Goal: Information Seeking & Learning: Learn about a topic

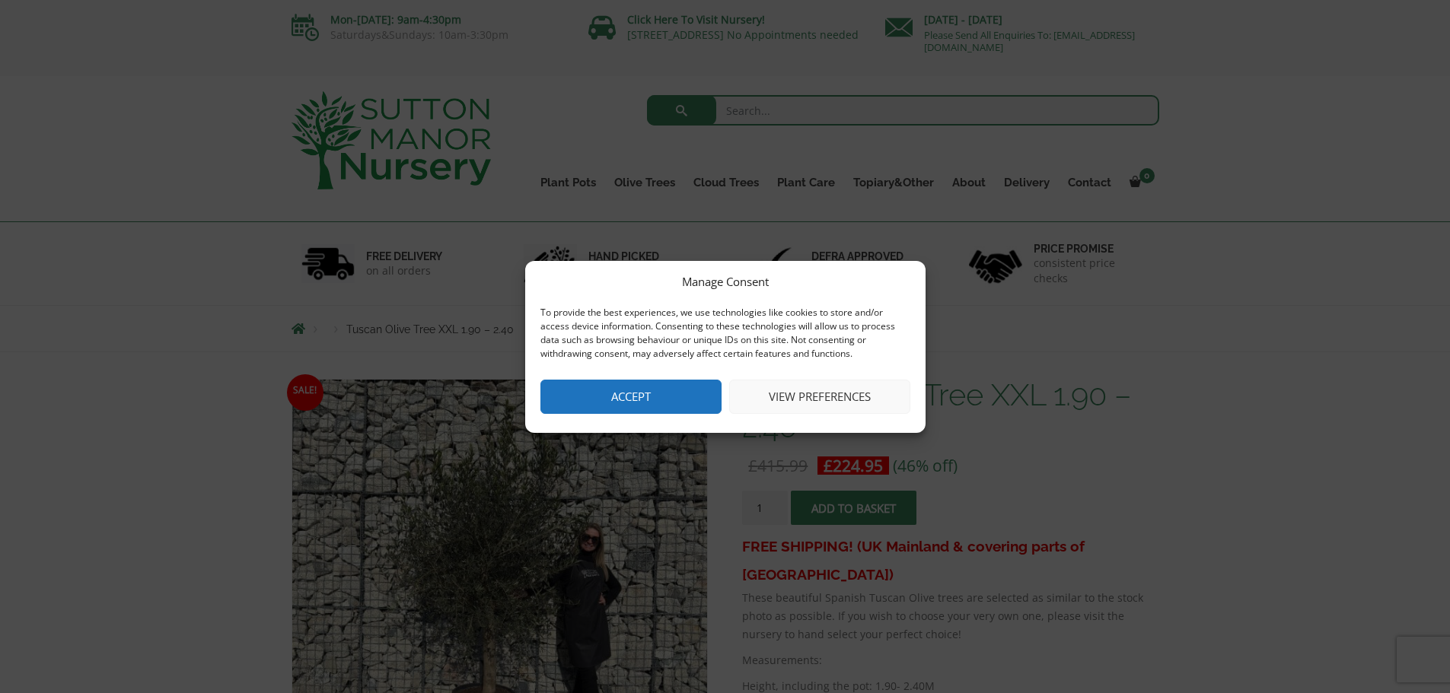
click at [620, 405] on button "Accept" at bounding box center [630, 397] width 181 height 34
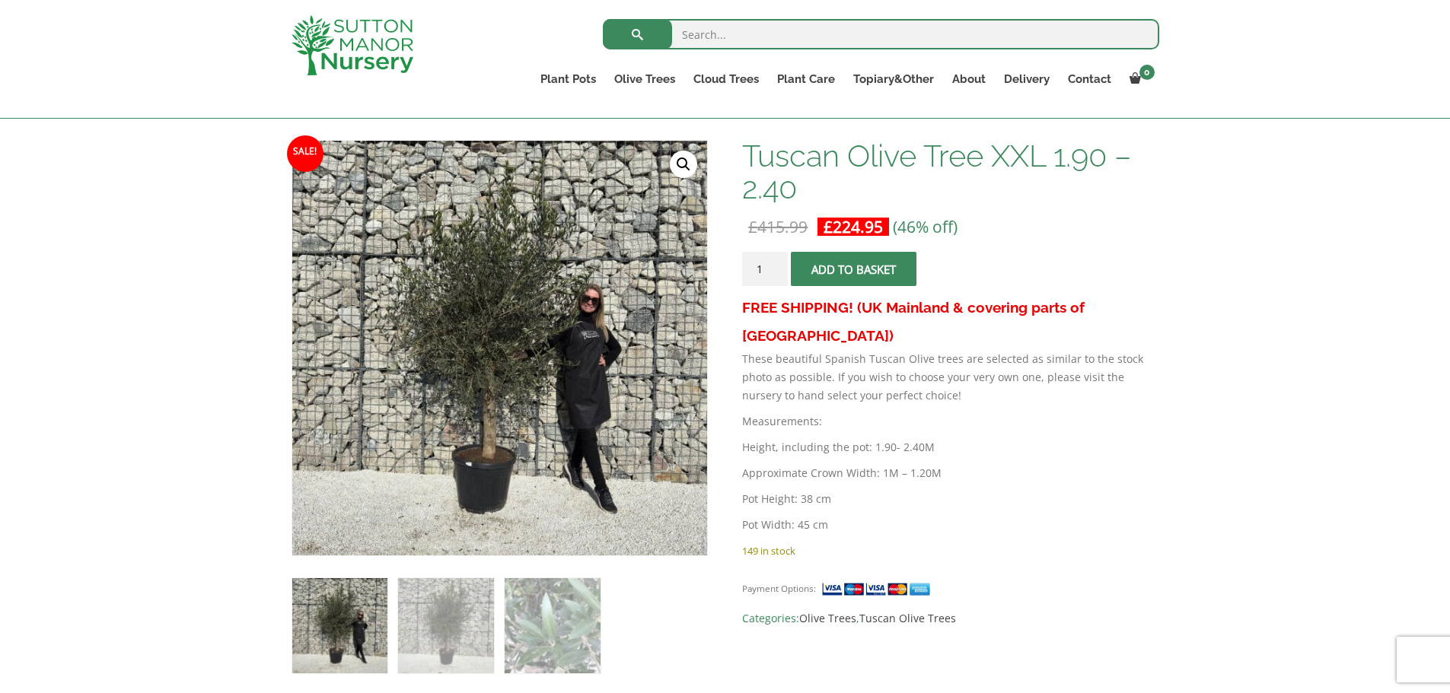
scroll to position [228, 0]
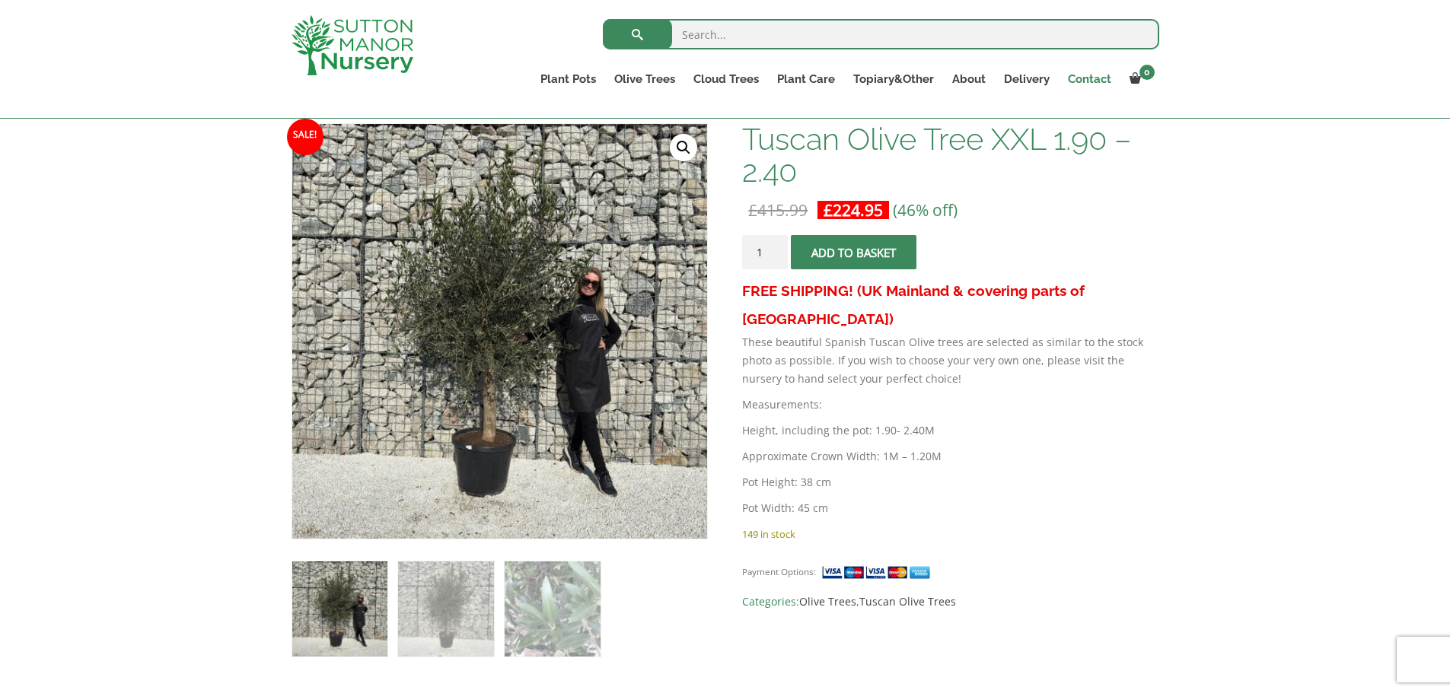
click at [1093, 83] on link "Contact" at bounding box center [1090, 79] width 62 height 21
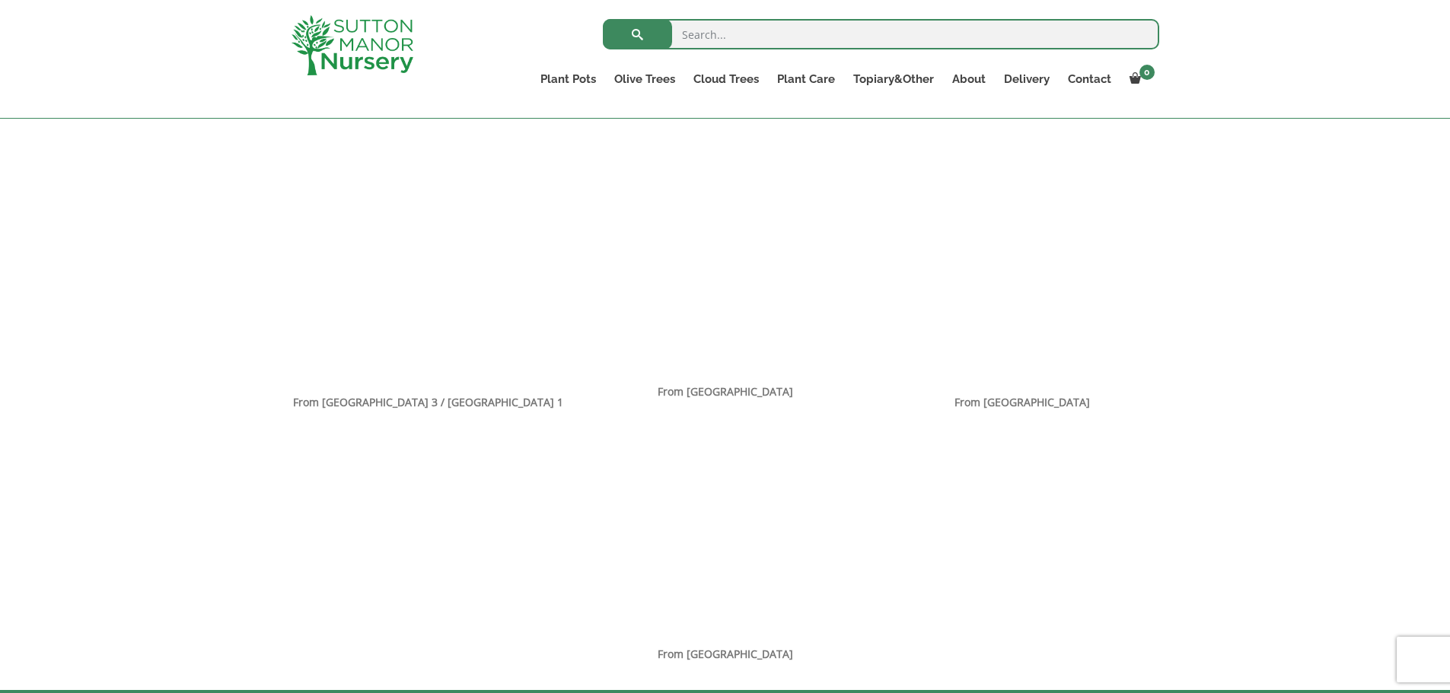
scroll to position [913, 0]
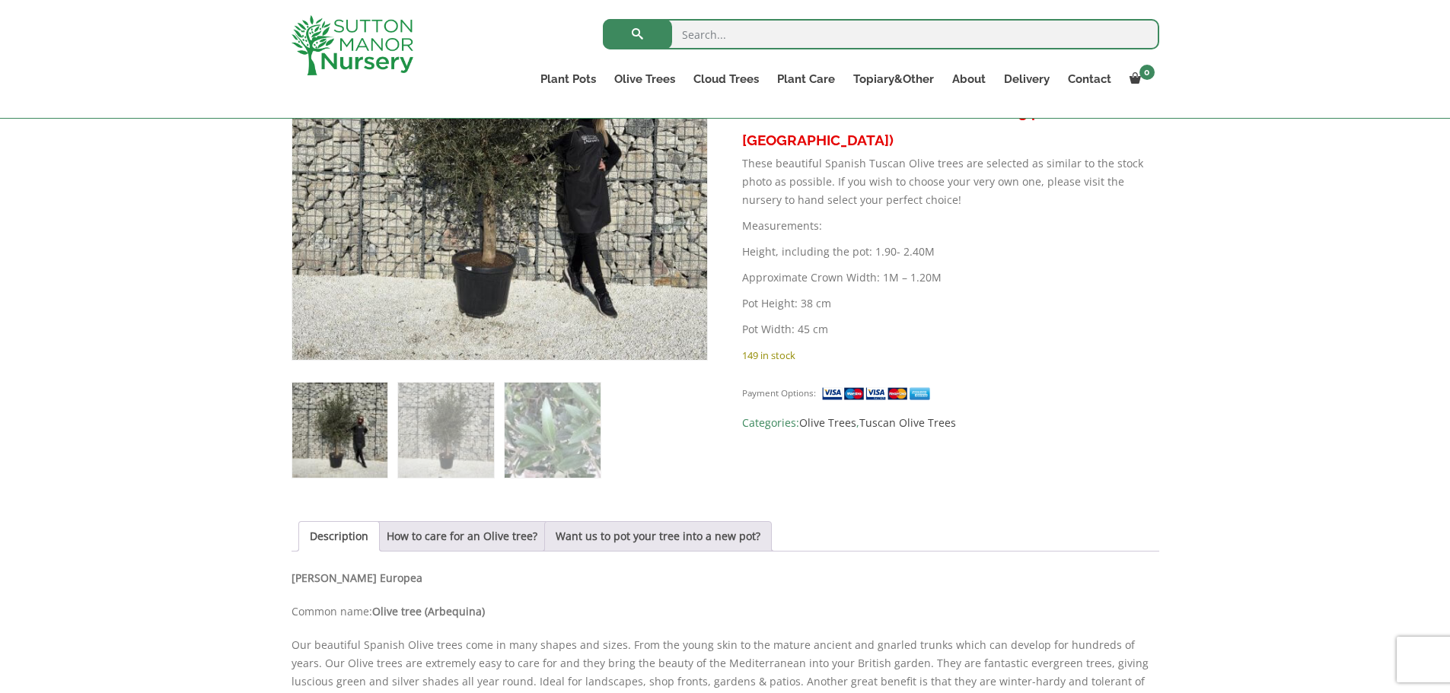
scroll to position [381, 0]
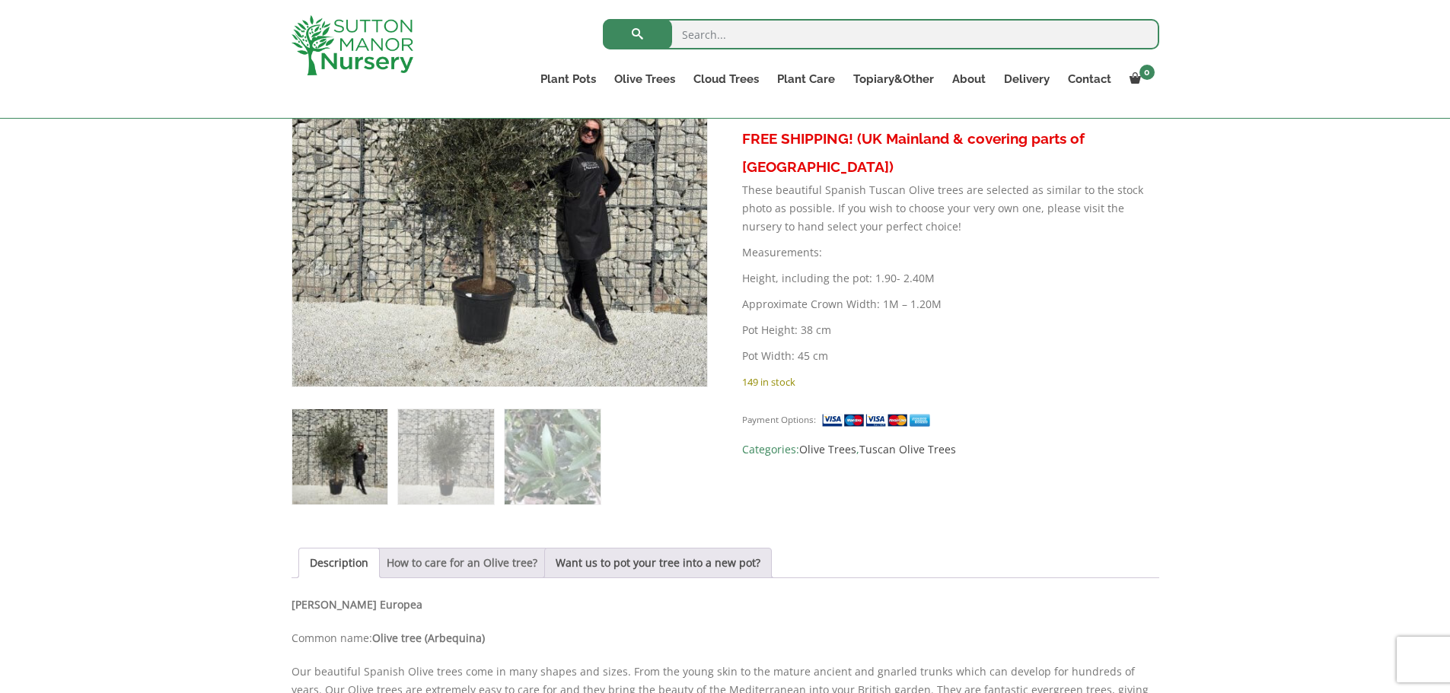
click at [502, 556] on link "How to care for an Olive tree?" at bounding box center [462, 563] width 151 height 29
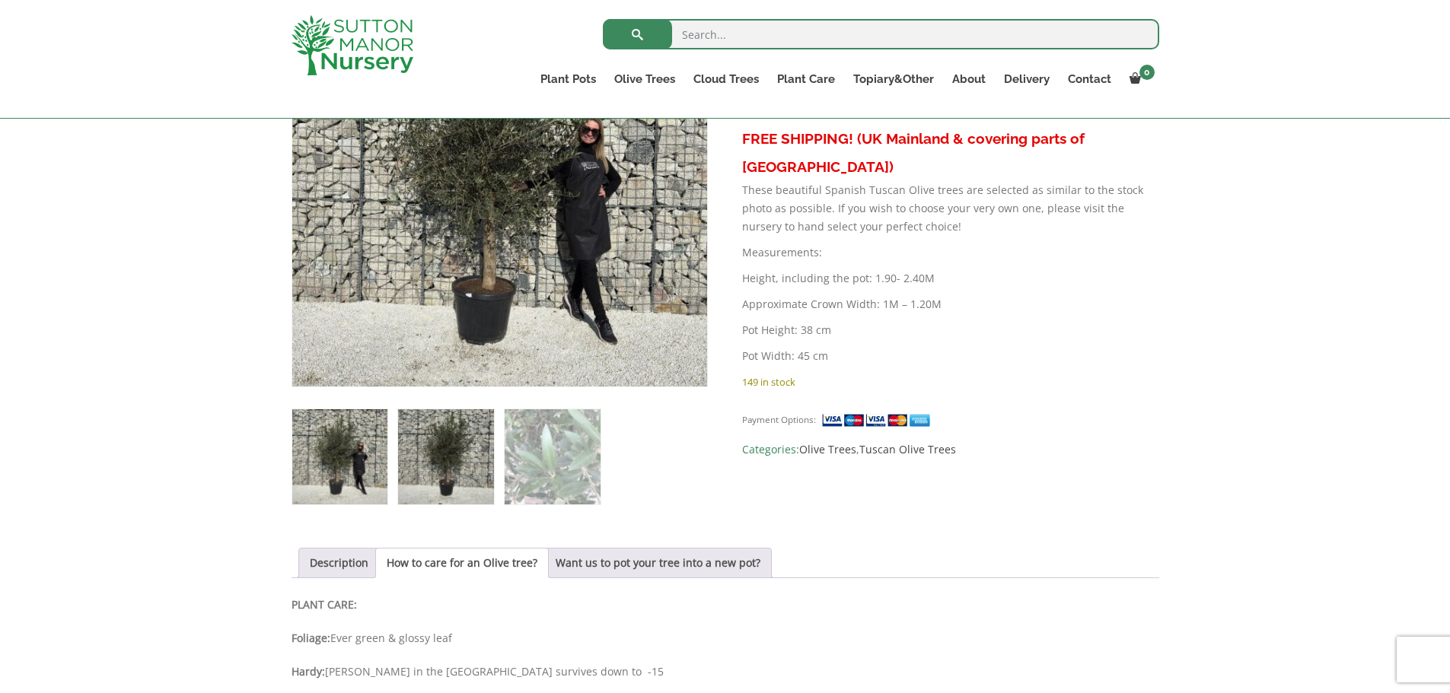
click at [418, 456] on img at bounding box center [445, 457] width 95 height 95
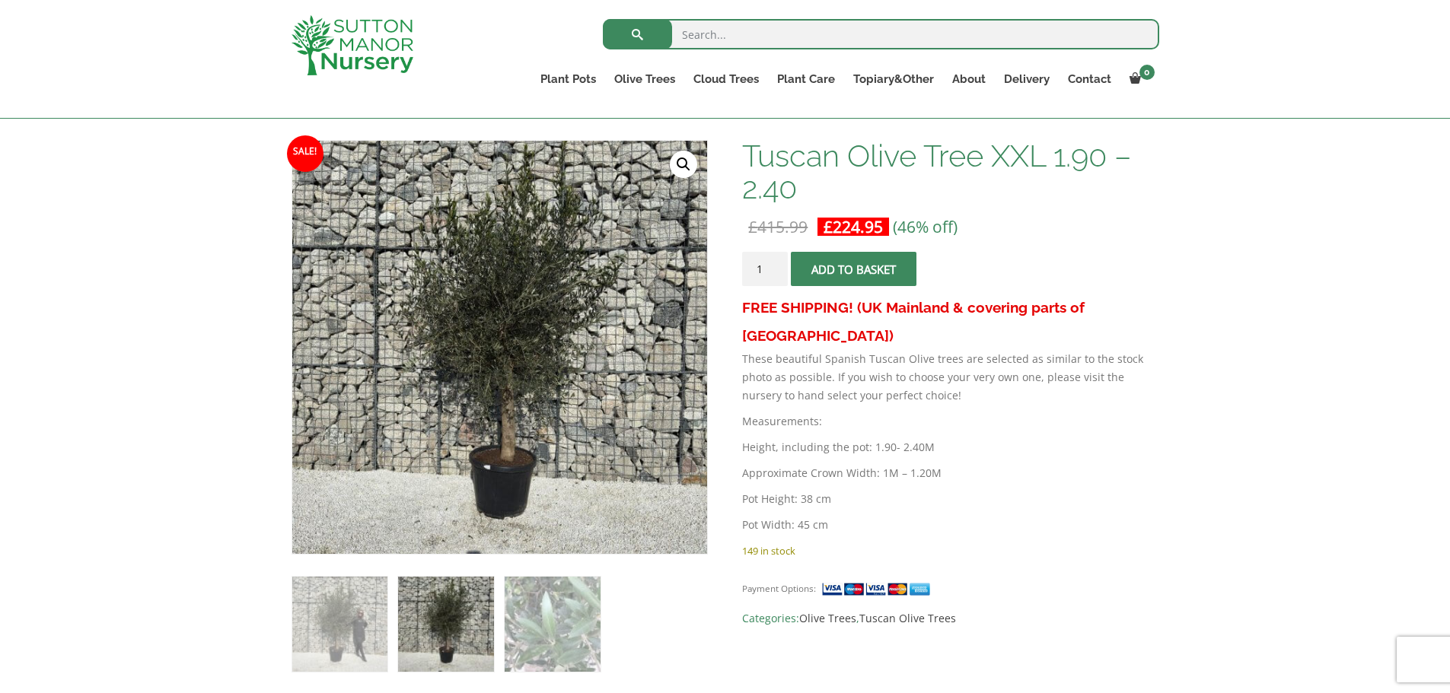
scroll to position [152, 0]
